Goal: Use online tool/utility: Utilize a website feature to perform a specific function

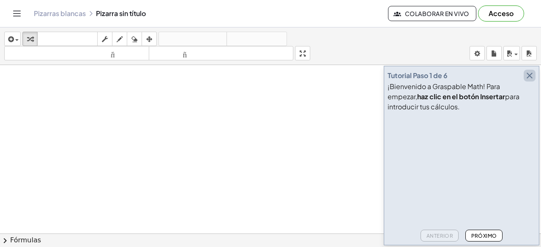
click at [531, 77] on icon "button" at bounding box center [529, 76] width 10 height 10
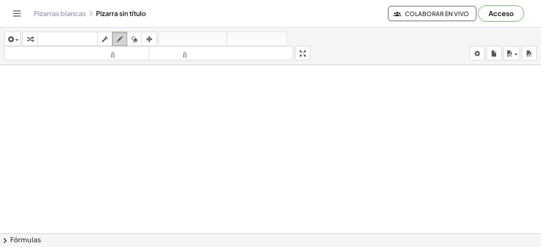
click at [118, 37] on icon "button" at bounding box center [120, 39] width 6 height 10
drag, startPoint x: 135, startPoint y: 95, endPoint x: 155, endPoint y: 117, distance: 29.9
drag, startPoint x: 161, startPoint y: 95, endPoint x: 175, endPoint y: 114, distance: 22.9
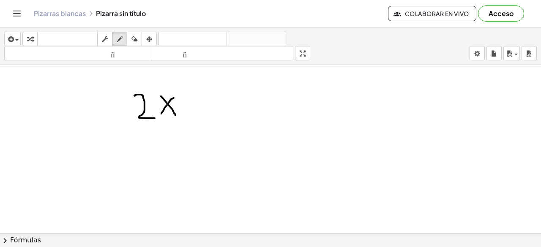
drag, startPoint x: 174, startPoint y: 97, endPoint x: 167, endPoint y: 109, distance: 13.3
drag, startPoint x: 211, startPoint y: 97, endPoint x: 205, endPoint y: 117, distance: 21.2
drag, startPoint x: 186, startPoint y: 105, endPoint x: 226, endPoint y: 106, distance: 39.7
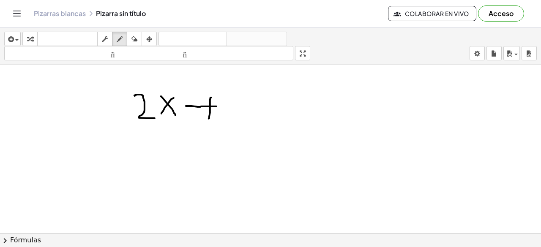
drag, startPoint x: 259, startPoint y: 91, endPoint x: 282, endPoint y: 126, distance: 42.3
click at [69, 15] on font "Pizarras blancas" at bounding box center [60, 13] width 52 height 9
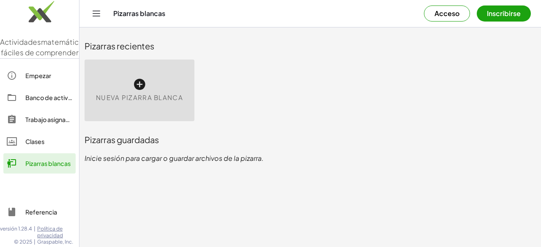
click at [136, 87] on icon at bounding box center [140, 85] width 14 height 14
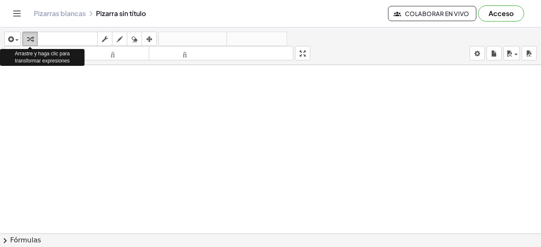
click at [29, 37] on icon "button" at bounding box center [30, 39] width 6 height 10
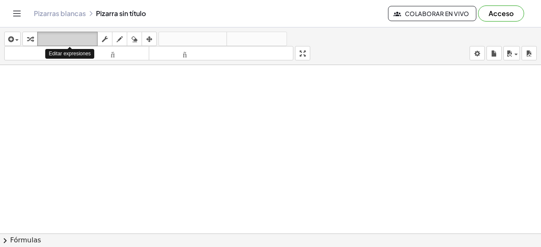
click at [48, 36] on font "teclado" at bounding box center [67, 39] width 56 height 8
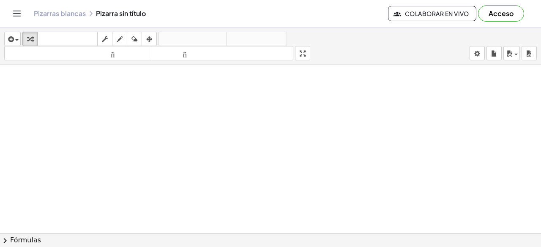
drag, startPoint x: 30, startPoint y: 37, endPoint x: 38, endPoint y: 64, distance: 28.2
click at [38, 64] on div "insertar Seleccione uno: Expresión matemática Función Texto Vídeo de YouTube Gr…" at bounding box center [270, 46] width 541 height 38
click at [32, 38] on icon "button" at bounding box center [30, 39] width 6 height 10
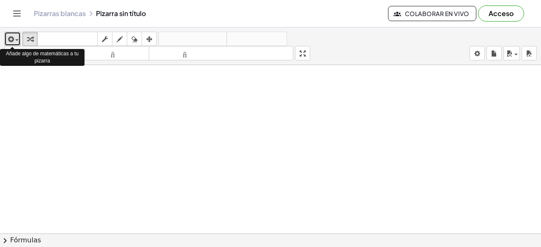
click at [18, 39] on span "button" at bounding box center [16, 40] width 3 height 2
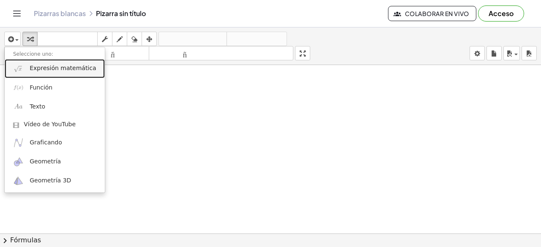
click at [61, 70] on font "Expresión matemática" at bounding box center [63, 68] width 66 height 7
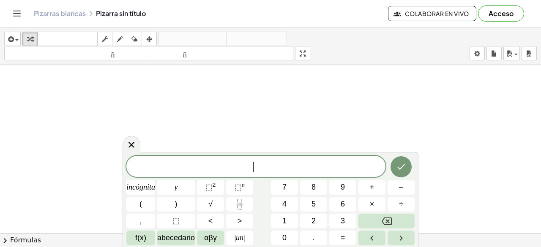
click at [215, 164] on span "​" at bounding box center [255, 167] width 259 height 12
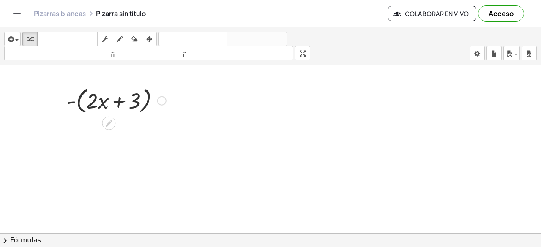
click at [157, 102] on div at bounding box center [161, 100] width 9 height 9
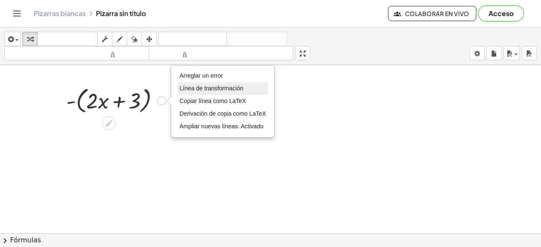
click at [194, 85] on font "Línea de transformación" at bounding box center [212, 88] width 64 height 7
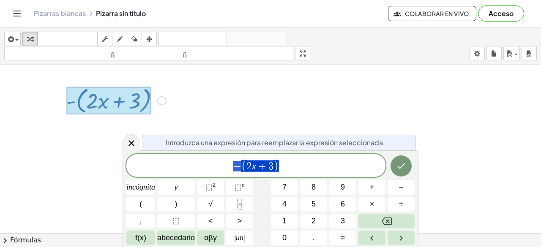
drag, startPoint x: 160, startPoint y: 103, endPoint x: 178, endPoint y: 103, distance: 18.6
click at [178, 103] on div "- ( + · 2 · x + 3 ) Arreglar un error Línea de transformación Copiar línea como…" at bounding box center [270, 240] width 541 height 350
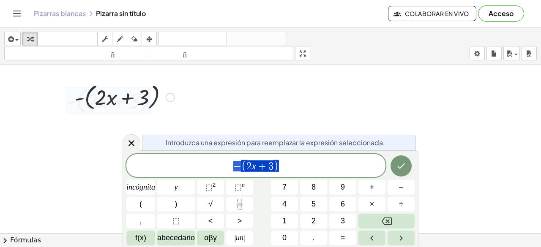
drag, startPoint x: 102, startPoint y: 106, endPoint x: 119, endPoint y: 111, distance: 18.1
click at [116, 110] on div at bounding box center [125, 97] width 108 height 32
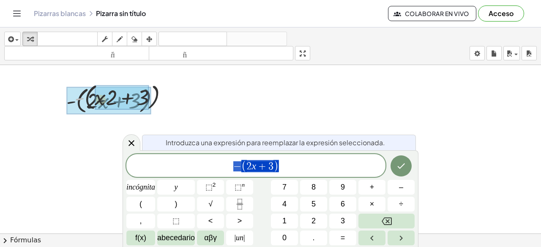
drag, startPoint x: 80, startPoint y: 99, endPoint x: 112, endPoint y: 103, distance: 32.3
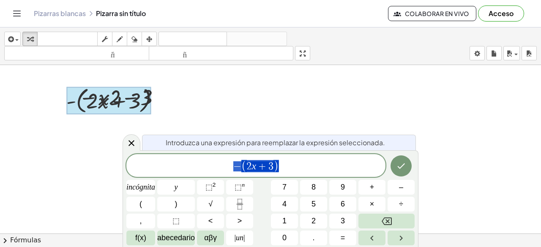
click at [210, 116] on div at bounding box center [270, 240] width 541 height 350
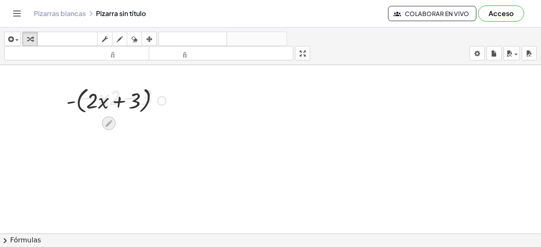
click at [110, 124] on icon at bounding box center [108, 123] width 9 height 9
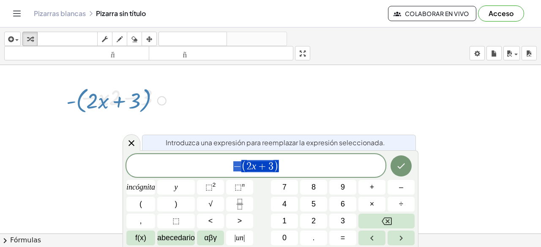
click at [326, 95] on div at bounding box center [270, 240] width 541 height 350
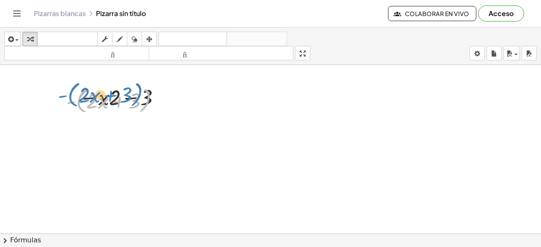
drag, startPoint x: 144, startPoint y: 103, endPoint x: 136, endPoint y: 96, distance: 9.9
click at [136, 96] on div at bounding box center [116, 100] width 108 height 32
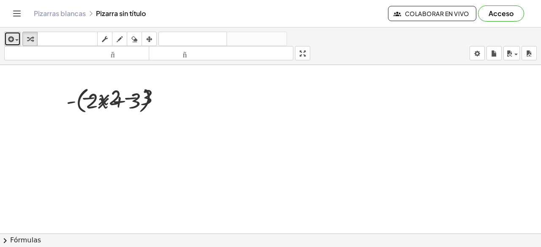
click at [12, 40] on icon "button" at bounding box center [10, 39] width 8 height 10
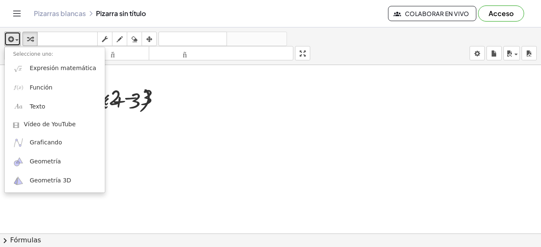
click at [255, 125] on div at bounding box center [270, 240] width 541 height 350
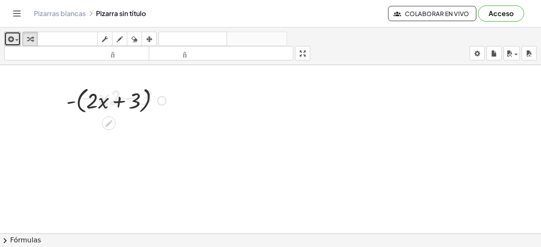
click at [76, 102] on div at bounding box center [116, 100] width 108 height 32
click at [264, 108] on div at bounding box center [270, 240] width 541 height 350
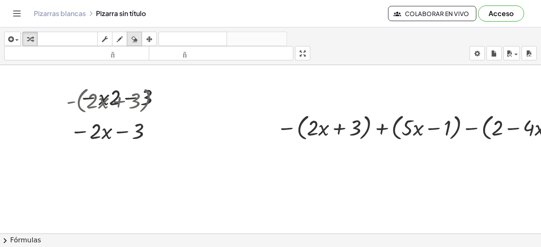
click at [134, 36] on icon "button" at bounding box center [134, 39] width 6 height 10
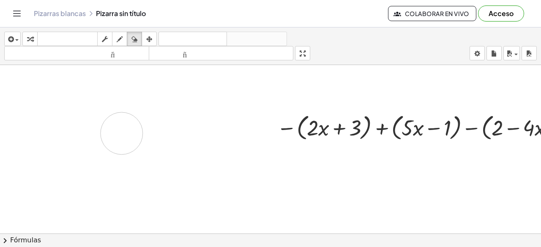
drag, startPoint x: 75, startPoint y: 87, endPoint x: 113, endPoint y: 127, distance: 55.0
click at [114, 134] on div at bounding box center [287, 240] width 575 height 350
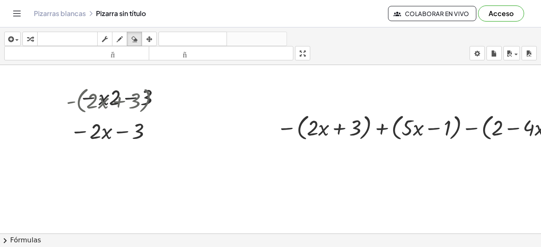
click at [135, 104] on div at bounding box center [287, 240] width 575 height 350
drag, startPoint x: 107, startPoint y: 101, endPoint x: 97, endPoint y: 102, distance: 10.2
click at [107, 102] on div at bounding box center [287, 240] width 575 height 350
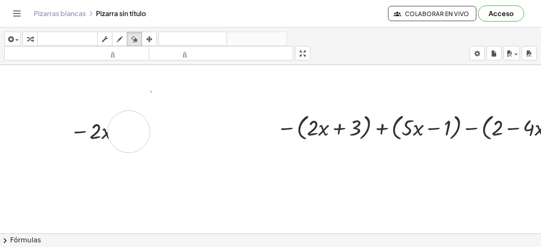
drag, startPoint x: 65, startPoint y: 96, endPoint x: 127, endPoint y: 131, distance: 71.1
click at [129, 132] on div at bounding box center [287, 240] width 575 height 350
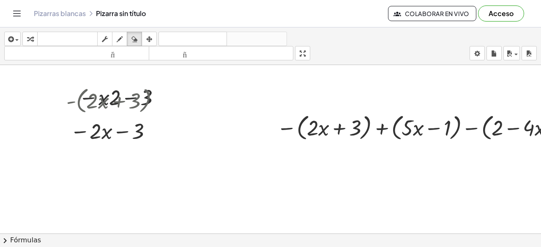
click at [265, 101] on div at bounding box center [287, 240] width 575 height 350
click at [347, 123] on div at bounding box center [287, 240] width 575 height 350
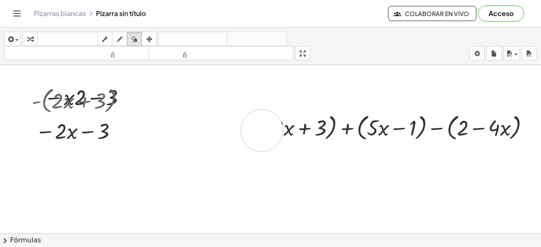
click at [255, 130] on div at bounding box center [252, 240] width 575 height 350
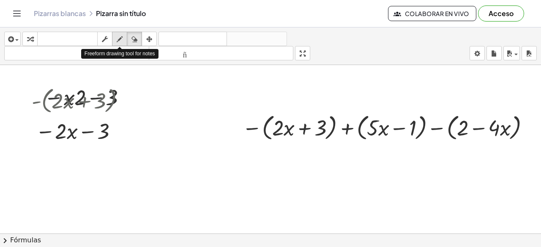
click at [121, 40] on icon "button" at bounding box center [120, 39] width 6 height 10
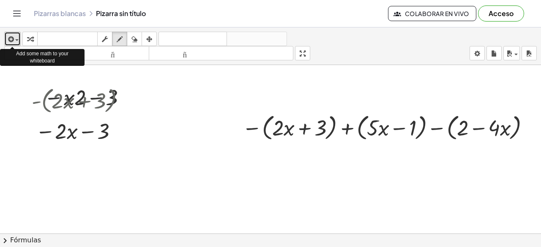
click at [16, 39] on span "button" at bounding box center [16, 40] width 3 height 2
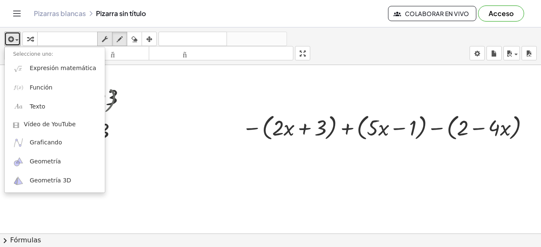
click at [107, 40] on icon "button" at bounding box center [105, 39] width 6 height 10
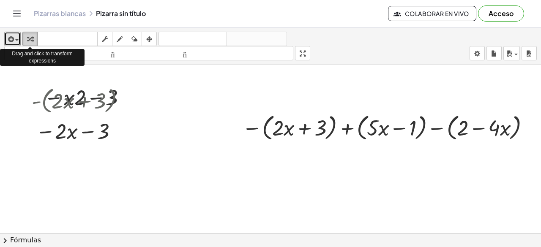
click at [32, 41] on icon "button" at bounding box center [30, 39] width 6 height 10
click at [33, 41] on div "button" at bounding box center [30, 39] width 11 height 10
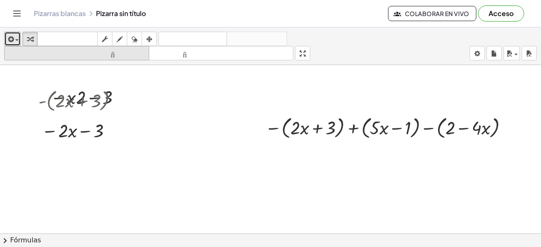
click at [43, 56] on font "tamaño_del_formato" at bounding box center [76, 53] width 141 height 8
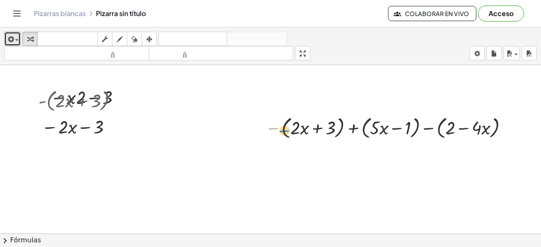
drag, startPoint x: 270, startPoint y: 128, endPoint x: 281, endPoint y: 131, distance: 11.3
click at [281, 131] on div at bounding box center [388, 126] width 255 height 27
drag, startPoint x: 271, startPoint y: 129, endPoint x: 291, endPoint y: 129, distance: 19.9
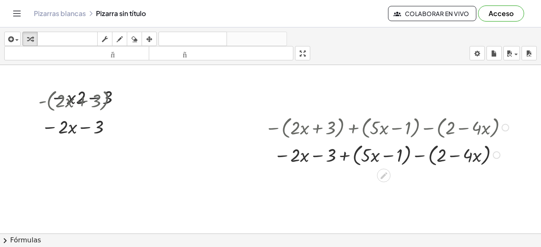
drag, startPoint x: 350, startPoint y: 128, endPoint x: 362, endPoint y: 126, distance: 12.0
click at [362, 126] on div at bounding box center [388, 126] width 255 height 27
drag, startPoint x: 341, startPoint y: 155, endPoint x: 354, endPoint y: 153, distance: 13.8
click at [354, 153] on div at bounding box center [388, 154] width 255 height 27
drag, startPoint x: 360, startPoint y: 154, endPoint x: 351, endPoint y: 153, distance: 9.0
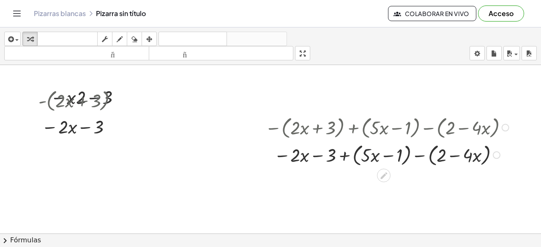
click at [359, 154] on div at bounding box center [388, 154] width 255 height 27
drag, startPoint x: 335, startPoint y: 156, endPoint x: 357, endPoint y: 154, distance: 22.0
click at [357, 154] on div at bounding box center [388, 154] width 255 height 27
drag, startPoint x: 416, startPoint y: 156, endPoint x: 432, endPoint y: 155, distance: 16.1
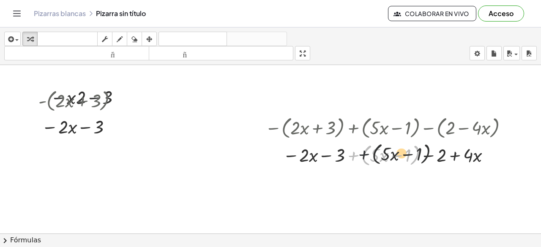
drag, startPoint x: 354, startPoint y: 157, endPoint x: 369, endPoint y: 155, distance: 15.3
click at [369, 155] on div at bounding box center [388, 154] width 255 height 27
drag, startPoint x: 347, startPoint y: 158, endPoint x: 361, endPoint y: 157, distance: 14.0
click at [361, 157] on div at bounding box center [388, 154] width 255 height 27
drag, startPoint x: 353, startPoint y: 156, endPoint x: 359, endPoint y: 169, distance: 14.0
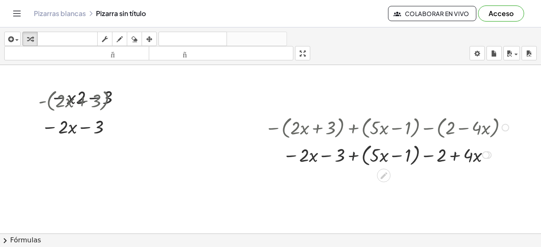
click at [359, 169] on div "− ( + · 2 · x + 3 ) + ( + · 5 · x − 1 ) − ( + 2 − · 4 · x ) − · 2 · x − 3 + ( +…" at bounding box center [383, 140] width 262 height 59
drag, startPoint x: 347, startPoint y: 158, endPoint x: 352, endPoint y: 160, distance: 6.0
click at [352, 160] on div at bounding box center [388, 154] width 255 height 27
drag, startPoint x: 356, startPoint y: 155, endPoint x: 365, endPoint y: 155, distance: 9.3
click at [365, 155] on div at bounding box center [388, 154] width 255 height 27
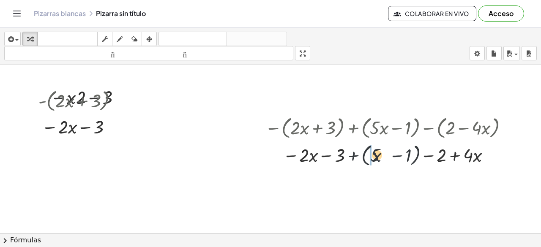
drag, startPoint x: 374, startPoint y: 155, endPoint x: 345, endPoint y: 154, distance: 29.2
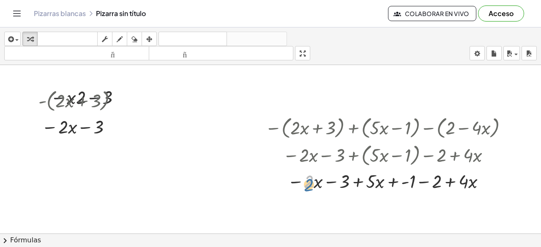
drag, startPoint x: 306, startPoint y: 188, endPoint x: 307, endPoint y: 196, distance: 8.0
click at [307, 196] on div "- ( + · 2 · x + 3 ) − · 2 · x 3 − Arreglar un error Línea de transformación Cop…" at bounding box center [252, 240] width 575 height 350
drag, startPoint x: 372, startPoint y: 186, endPoint x: 319, endPoint y: 182, distance: 53.0
click at [319, 182] on div at bounding box center [388, 180] width 255 height 25
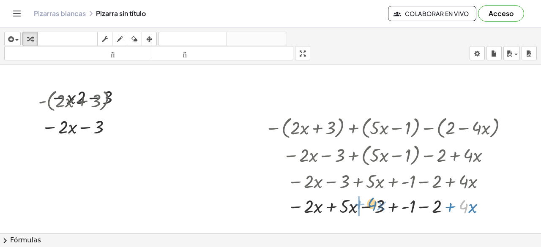
drag, startPoint x: 454, startPoint y: 209, endPoint x: 363, endPoint y: 207, distance: 90.4
click at [363, 207] on div at bounding box center [388, 205] width 255 height 25
click at [325, 211] on div at bounding box center [388, 205] width 255 height 25
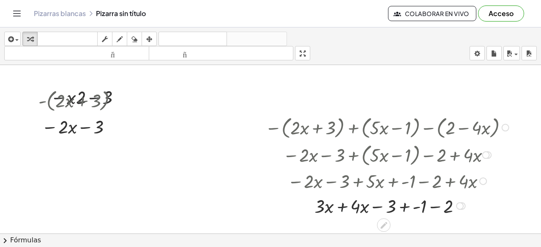
click at [337, 210] on div at bounding box center [388, 205] width 255 height 25
click at [393, 208] on div at bounding box center [388, 205] width 255 height 25
click at [402, 207] on div at bounding box center [388, 205] width 255 height 25
click at [369, 206] on div at bounding box center [388, 205] width 255 height 25
drag, startPoint x: 391, startPoint y: 207, endPoint x: 378, endPoint y: 207, distance: 13.5
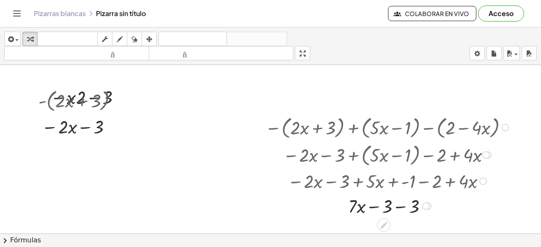
click at [378, 207] on div at bounding box center [388, 205] width 255 height 25
drag, startPoint x: 395, startPoint y: 208, endPoint x: 385, endPoint y: 207, distance: 10.6
click at [404, 207] on div at bounding box center [388, 205] width 255 height 25
click at [394, 206] on div at bounding box center [388, 205] width 255 height 25
click at [137, 43] on icon "button" at bounding box center [134, 39] width 6 height 10
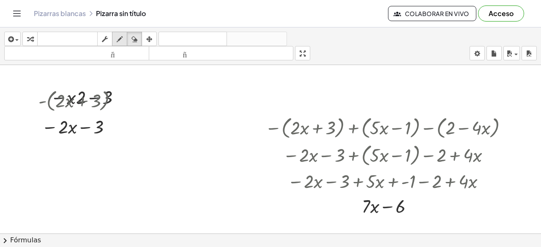
click at [122, 41] on icon "button" at bounding box center [120, 39] width 6 height 10
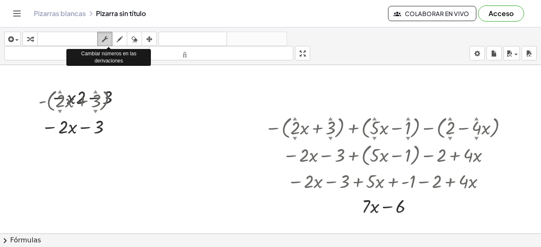
click at [107, 41] on icon "button" at bounding box center [105, 39] width 6 height 10
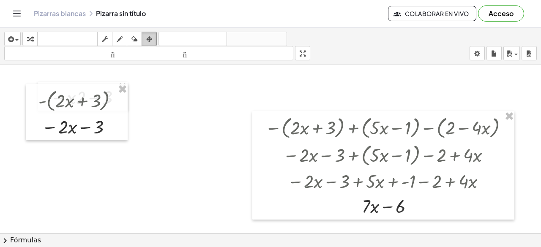
click at [152, 42] on icon "button" at bounding box center [149, 39] width 6 height 10
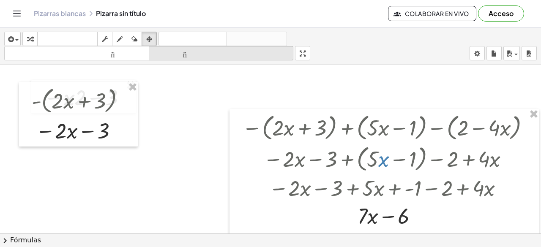
click at [152, 56] on font "tamaño_del_formato" at bounding box center [221, 53] width 141 height 8
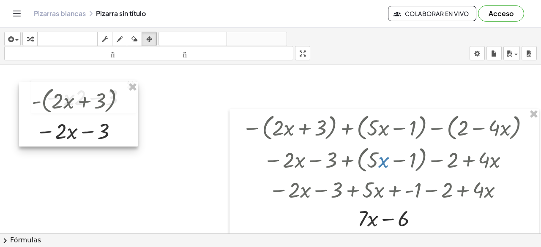
drag, startPoint x: 128, startPoint y: 85, endPoint x: 155, endPoint y: 93, distance: 27.7
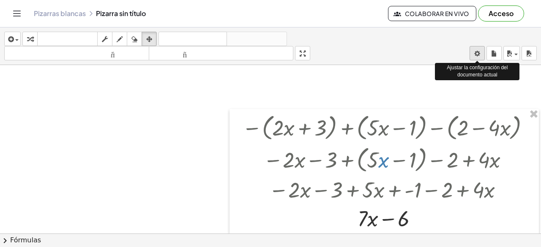
click at [472, 55] on body "Actividades matemáticas fáciles de comprender Empezar Banco de actividades Trab…" at bounding box center [270, 123] width 541 height 247
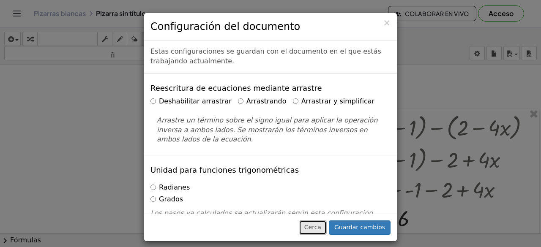
click at [327, 230] on button "Cerca" at bounding box center [313, 228] width 28 height 14
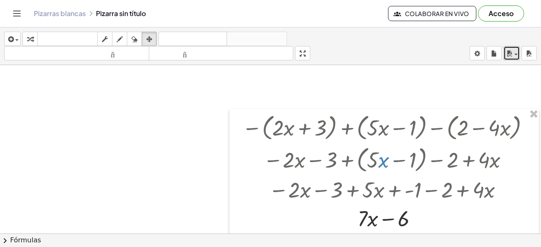
click at [519, 57] on button "ahorrar" at bounding box center [511, 53] width 16 height 14
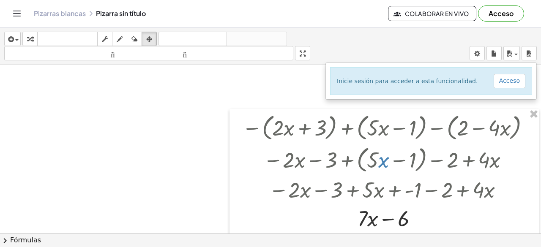
click at [452, 53] on div "insertar Seleccione uno: Expresión matemática Función Texto Vídeo de YouTube Gr…" at bounding box center [270, 46] width 541 height 38
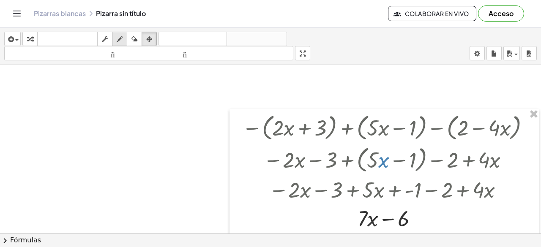
click at [121, 37] on icon "button" at bounding box center [120, 39] width 6 height 10
click at [120, 41] on icon "button" at bounding box center [120, 39] width 6 height 10
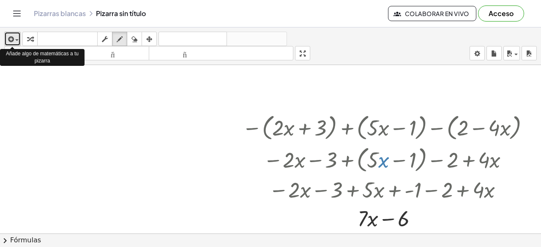
click at [15, 38] on span "button" at bounding box center [15, 40] width 2 height 6
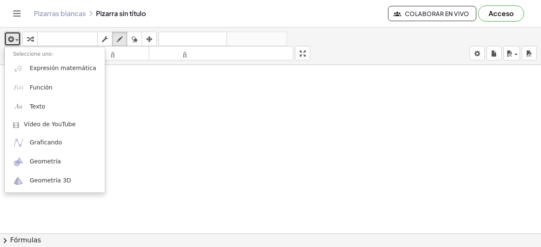
scroll to position [217, 41]
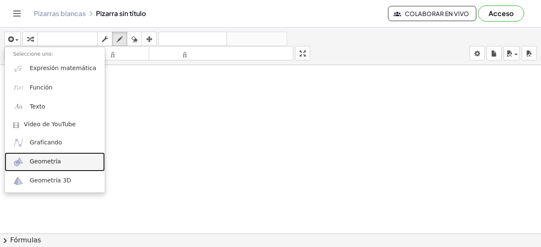
click at [39, 161] on font "Geometría" at bounding box center [45, 161] width 31 height 7
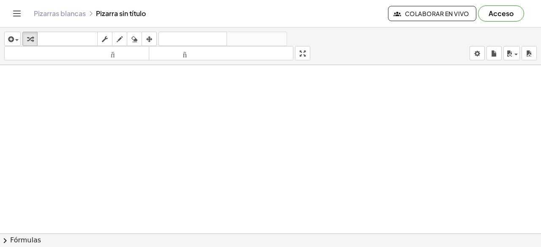
drag, startPoint x: 282, startPoint y: 73, endPoint x: 233, endPoint y: 120, distance: 67.5
click at [210, 151] on div at bounding box center [252, 102] width 575 height 509
click at [18, 40] on span "button" at bounding box center [16, 40] width 3 height 2
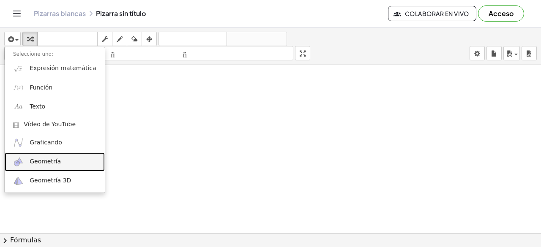
click at [30, 164] on font "Geometría" at bounding box center [45, 161] width 31 height 7
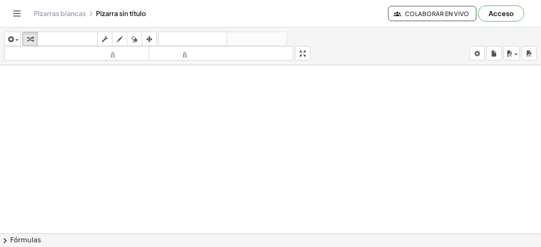
drag, startPoint x: 251, startPoint y: 103, endPoint x: 281, endPoint y: 101, distance: 30.5
click at [281, 101] on div at bounding box center [252, 102] width 575 height 509
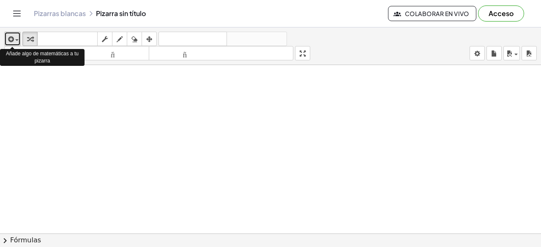
click at [14, 40] on span "button" at bounding box center [15, 40] width 2 height 6
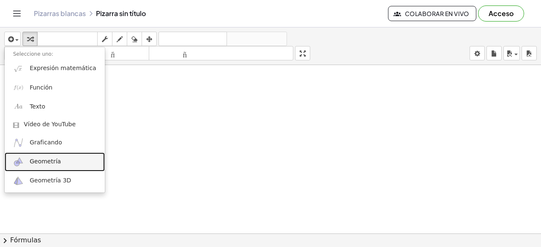
click at [44, 161] on font "Geometría" at bounding box center [45, 161] width 31 height 7
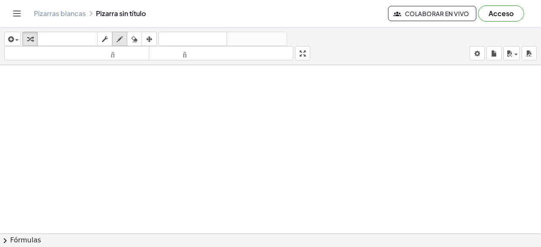
click at [123, 38] on icon "button" at bounding box center [120, 39] width 6 height 10
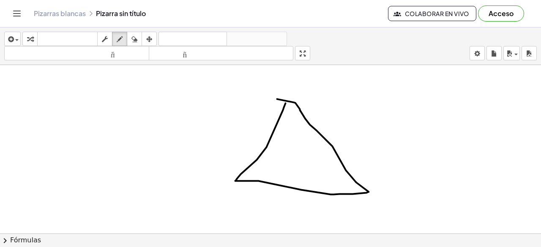
drag, startPoint x: 279, startPoint y: 103, endPoint x: 270, endPoint y: 98, distance: 9.4
click at [270, 98] on div at bounding box center [252, 102] width 575 height 509
click at [140, 40] on div "button" at bounding box center [134, 39] width 11 height 10
click at [278, 98] on div at bounding box center [252, 102] width 575 height 509
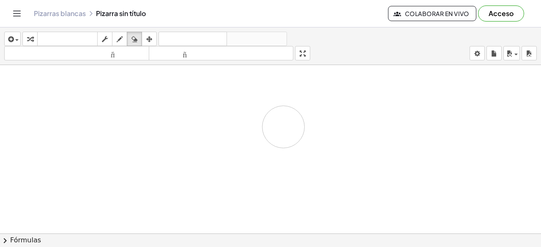
drag, startPoint x: 286, startPoint y: 100, endPoint x: 240, endPoint y: 111, distance: 47.8
click at [279, 115] on div at bounding box center [252, 102] width 575 height 509
click at [16, 41] on div "button" at bounding box center [12, 39] width 12 height 10
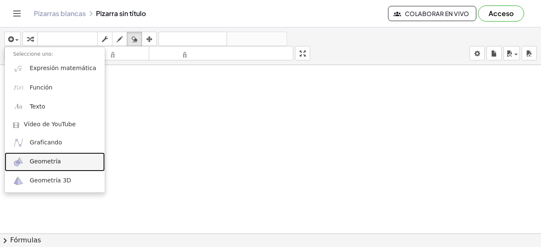
click at [49, 163] on font "Geometría" at bounding box center [45, 161] width 31 height 7
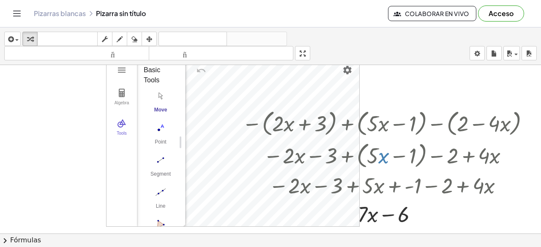
scroll to position [0, 41]
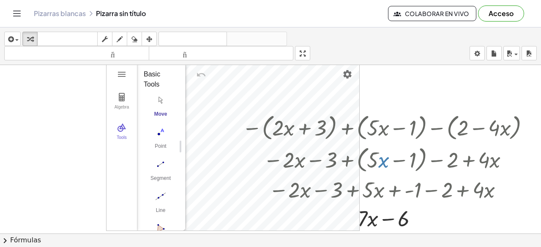
click at [472, 93] on div at bounding box center [252, 234] width 575 height 339
click at [148, 37] on icon "button" at bounding box center [149, 39] width 6 height 10
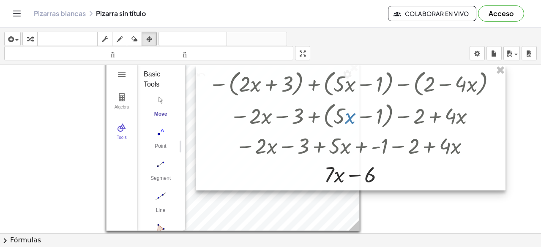
drag, startPoint x: 486, startPoint y: 114, endPoint x: 453, endPoint y: 59, distance: 63.9
click at [453, 59] on div "insertar Seleccione uno: Expresión matemática Función Texto Vídeo de YouTube Gr…" at bounding box center [270, 137] width 541 height 220
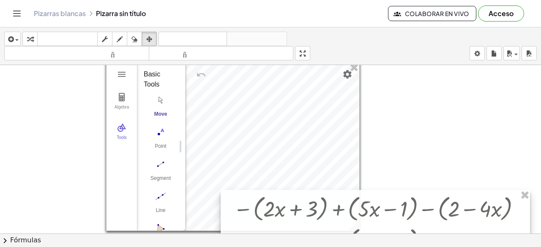
drag, startPoint x: 498, startPoint y: 123, endPoint x: 522, endPoint y: 216, distance: 96.3
click at [520, 238] on div "insertar Seleccione uno: Expresión matemática Función Texto Vídeo de YouTube Gr…" at bounding box center [270, 137] width 541 height 220
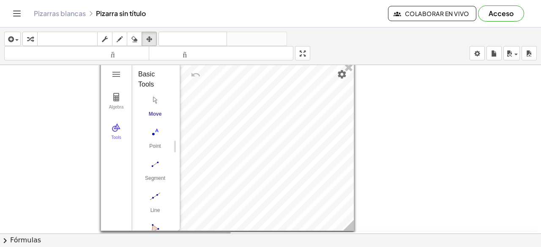
drag, startPoint x: 401, startPoint y: 199, endPoint x: 416, endPoint y: 237, distance: 41.3
click at [416, 237] on div "insertar Seleccione uno: Expresión matemática Función Texto Vídeo de YouTube Gr…" at bounding box center [270, 137] width 541 height 220
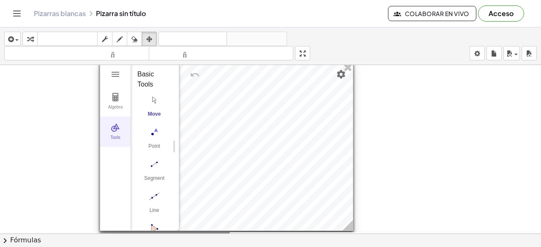
click at [120, 131] on button "Tools" at bounding box center [115, 132] width 30 height 30
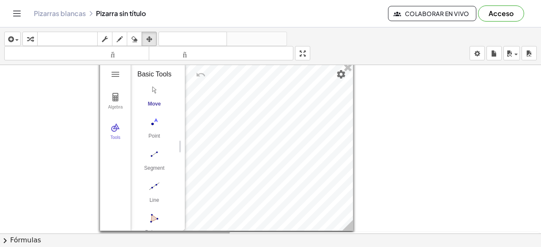
drag, startPoint x: 174, startPoint y: 146, endPoint x: 180, endPoint y: 158, distance: 13.6
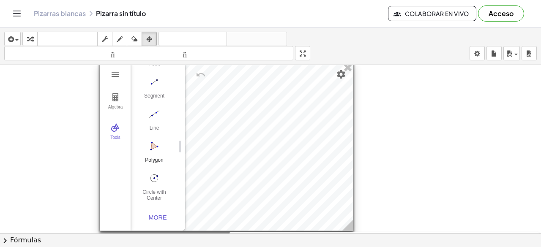
scroll to position [75, 0]
click at [154, 147] on img "Polygon. Select all vertices, then first vertex again" at bounding box center [154, 146] width 34 height 14
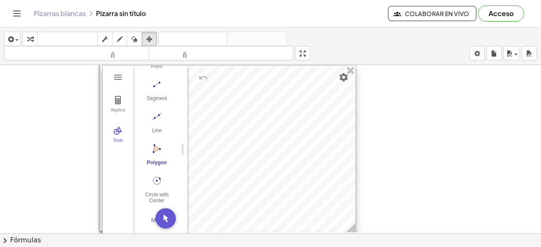
drag, startPoint x: 260, startPoint y: 107, endPoint x: 261, endPoint y: 86, distance: 21.1
click at [265, 80] on div at bounding box center [229, 149] width 253 height 168
drag, startPoint x: 442, startPoint y: 98, endPoint x: 396, endPoint y: 168, distance: 83.0
click at [399, 172] on div at bounding box center [250, 234] width 582 height 339
click at [156, 155] on img "Polygon. Select all vertices, then first vertex again" at bounding box center [157, 149] width 34 height 14
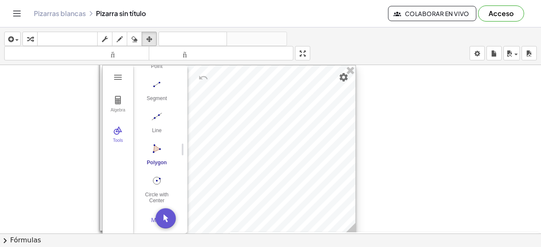
scroll to position [42, 41]
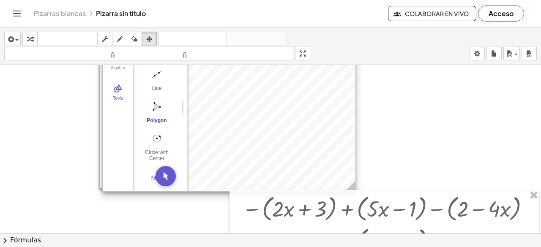
click at [150, 100] on img "Polygon. Select all vertices, then first vertex again" at bounding box center [157, 107] width 34 height 14
click at [263, 120] on div at bounding box center [229, 107] width 253 height 168
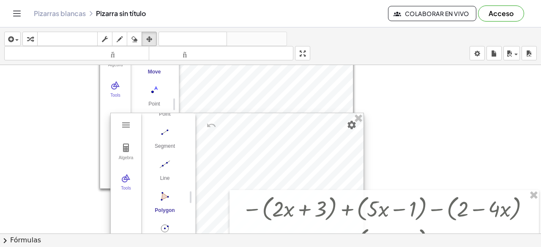
drag, startPoint x: 319, startPoint y: 124, endPoint x: 327, endPoint y: 213, distance: 89.1
click at [327, 213] on div "− ( + · 2 · x + 3 ) + ( + · 5 · x − 1 ) − ( + 2 − · 4 · x ) − · 2 · x − 3 + ( +…" at bounding box center [250, 192] width 582 height 339
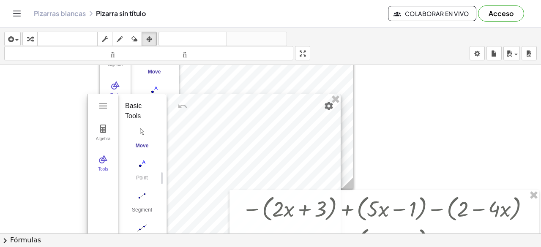
drag, startPoint x: 271, startPoint y: 97, endPoint x: 246, endPoint y: 165, distance: 72.1
click at [246, 165] on div at bounding box center [214, 178] width 253 height 168
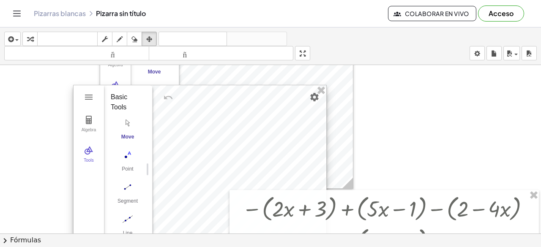
drag, startPoint x: 278, startPoint y: 100, endPoint x: 249, endPoint y: 153, distance: 59.6
click at [249, 153] on div at bounding box center [200, 169] width 253 height 168
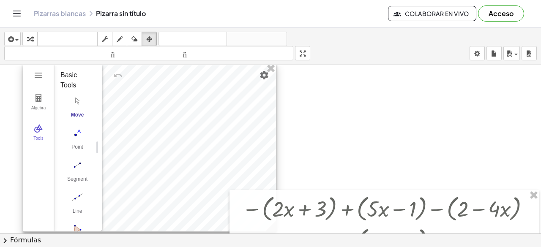
drag, startPoint x: 286, startPoint y: 82, endPoint x: 209, endPoint y: 125, distance: 87.4
click at [209, 125] on div at bounding box center [149, 147] width 253 height 168
drag, startPoint x: 72, startPoint y: 164, endPoint x: 121, endPoint y: 142, distance: 53.7
click at [72, 164] on img "Segment. Select two points or positions" at bounding box center [77, 165] width 34 height 14
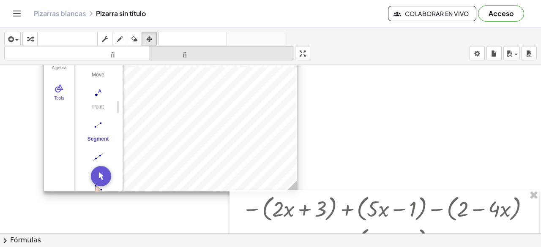
drag, startPoint x: 166, startPoint y: 109, endPoint x: 187, endPoint y: 54, distance: 59.8
click at [187, 54] on div "insertar Seleccione uno: Expresión matemática Función Texto Vídeo de YouTube Gr…" at bounding box center [270, 137] width 541 height 220
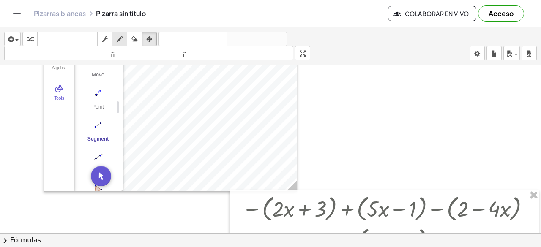
click at [122, 41] on icon "button" at bounding box center [120, 39] width 6 height 10
click at [101, 124] on div at bounding box center [250, 192] width 582 height 339
drag, startPoint x: 188, startPoint y: 97, endPoint x: 170, endPoint y: 136, distance: 43.5
click at [170, 136] on div at bounding box center [250, 192] width 582 height 339
click at [97, 123] on div at bounding box center [250, 192] width 582 height 339
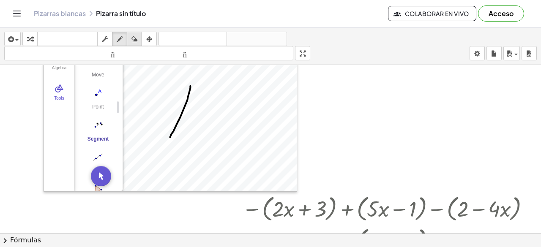
click at [139, 40] on div "button" at bounding box center [134, 39] width 11 height 10
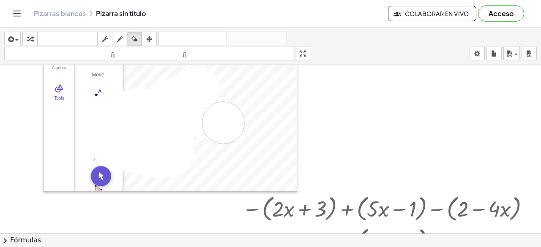
drag, startPoint x: 195, startPoint y: 89, endPoint x: 223, endPoint y: 122, distance: 43.2
click at [223, 122] on div at bounding box center [250, 192] width 582 height 339
drag, startPoint x: 118, startPoint y: 106, endPoint x: 122, endPoint y: 134, distance: 27.7
click at [122, 134] on div at bounding box center [250, 192] width 582 height 339
click at [10, 38] on icon "button" at bounding box center [10, 39] width 8 height 10
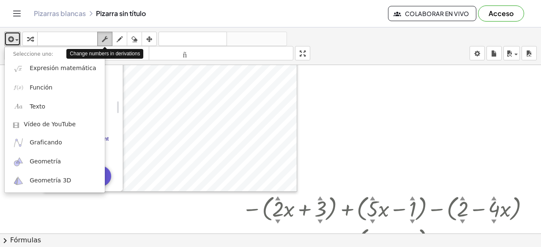
click at [108, 41] on div "button" at bounding box center [104, 39] width 11 height 10
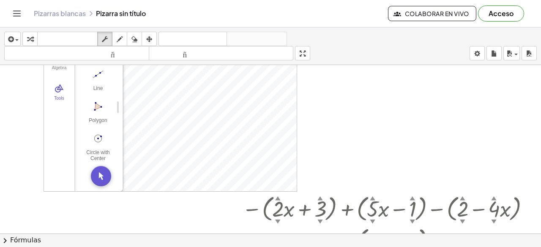
scroll to position [87, 0]
click at [101, 101] on img "Polygon. Select all vertices, then first vertex again" at bounding box center [98, 107] width 34 height 14
click at [97, 100] on img "Polygon. Select all vertices, then first vertex again" at bounding box center [98, 107] width 34 height 14
click at [100, 100] on img "Polygon. Select all vertices, then first vertex again" at bounding box center [98, 107] width 34 height 14
click at [104, 117] on div "Polygon" at bounding box center [98, 123] width 34 height 12
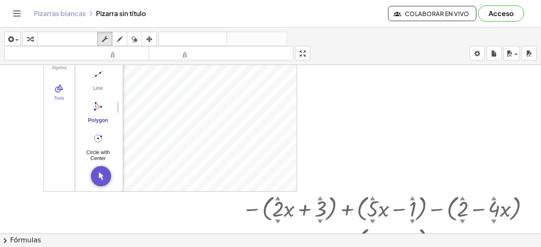
click at [95, 142] on button "Circle with Center through Point" at bounding box center [98, 146] width 34 height 30
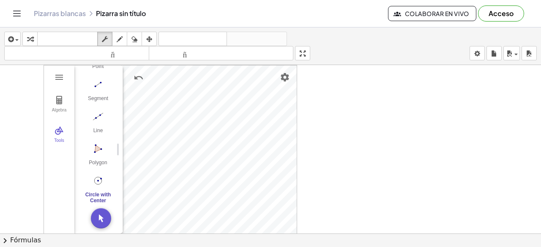
click at [96, 174] on img "Circle with Center through Point. Select center point, then point on circle" at bounding box center [98, 181] width 34 height 14
click at [102, 142] on img "Polygon. Select all vertices, then first vertex again" at bounding box center [98, 149] width 34 height 14
click at [97, 142] on img "Polygon. Select all vertices, then first vertex again" at bounding box center [98, 149] width 34 height 14
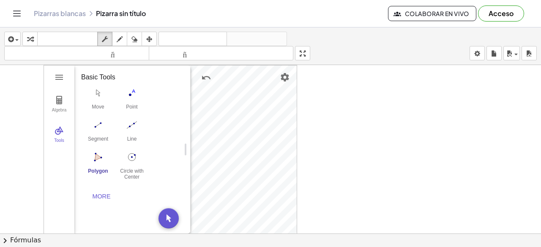
scroll to position [0, 0]
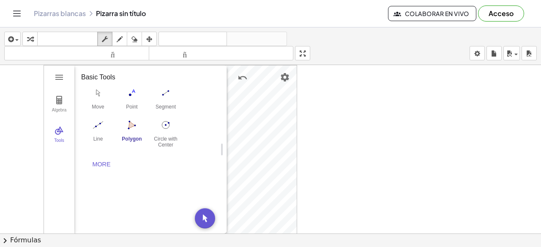
drag, startPoint x: 117, startPoint y: 152, endPoint x: 221, endPoint y: 232, distance: 131.6
click at [168, 128] on img "Circle with Center through Point. Select center point, then point on circle" at bounding box center [166, 125] width 34 height 14
click at [394, 94] on div at bounding box center [250, 234] width 582 height 339
drag, startPoint x: 397, startPoint y: 136, endPoint x: 399, endPoint y: 141, distance: 4.6
click at [399, 141] on div at bounding box center [250, 234] width 582 height 339
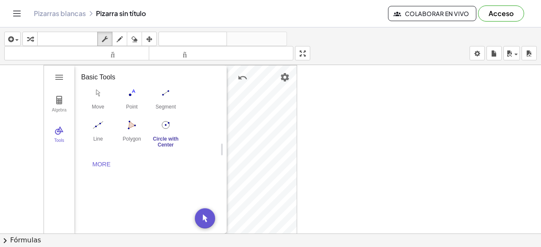
click at [331, 123] on div "− ( + · 2 ▲ ▼ · x + 3 ▲ ▼ ) + ( + · 5 ▲ ▼ · x − 1 ▲ ▼ ) − ( + 2 ▲ ▼ − · 4 ▲ ▼ ·…" at bounding box center [250, 234] width 582 height 339
click at [207, 214] on img "Move. Drag or select object" at bounding box center [205, 218] width 20 height 20
click at [81, 155] on div "Basic Tools Move Point Segment Line Polygon Circle with Center through Point Mo…" at bounding box center [147, 121] width 146 height 112
click at [112, 163] on div "More" at bounding box center [101, 164] width 27 height 7
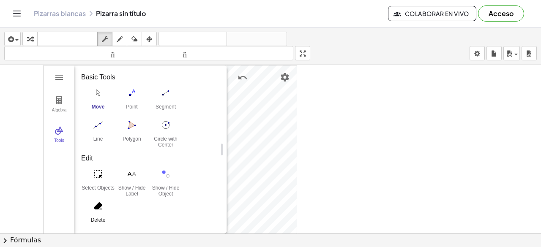
click at [98, 203] on img "Delete. Select object which should be deleted" at bounding box center [98, 206] width 34 height 14
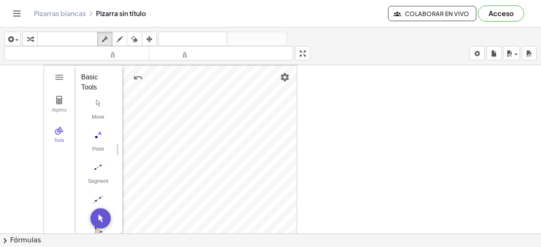
drag, startPoint x: 221, startPoint y: 148, endPoint x: 116, endPoint y: 154, distance: 104.5
click at [94, 105] on img "Polygon. Select all vertices, then first vertex again" at bounding box center [98, 105] width 34 height 14
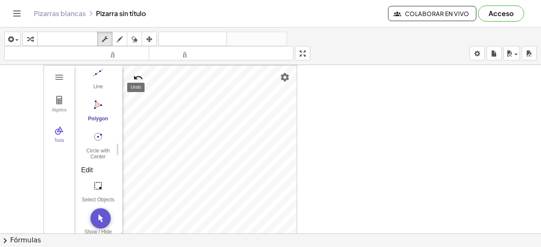
click at [137, 71] on button "Undo" at bounding box center [138, 77] width 15 height 15
click at [96, 103] on img "Polygon. Select all vertices, then first vertex again" at bounding box center [98, 105] width 34 height 14
click at [96, 104] on img "Polygon. Select all vertices, then first vertex again" at bounding box center [98, 105] width 34 height 14
click at [97, 104] on img "Polygon. Select all vertices, then first vertex again" at bounding box center [98, 105] width 34 height 14
click at [138, 76] on img "Undo" at bounding box center [138, 78] width 10 height 10
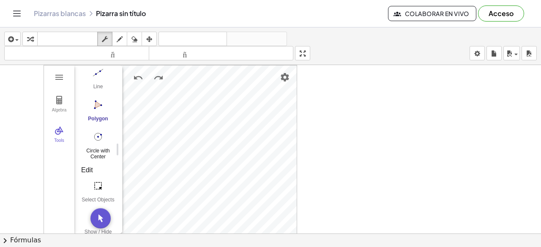
click at [97, 136] on img "Circle with Center through Point. Select center point, then point on circle" at bounding box center [98, 137] width 34 height 14
click at [98, 105] on img "Polygon. Select all vertices, then first vertex again" at bounding box center [98, 105] width 34 height 14
click at [98, 106] on img "Polygon. Select all vertices, then first vertex again" at bounding box center [98, 105] width 34 height 14
click at [353, 154] on div at bounding box center [250, 234] width 582 height 339
